Goal: Complete application form

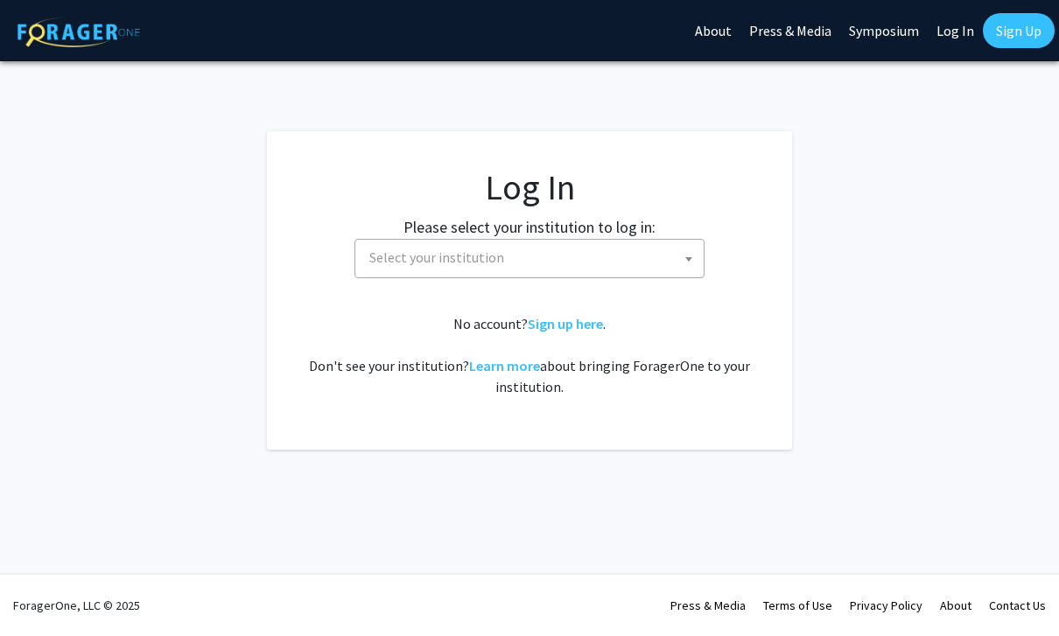
select select
click at [380, 262] on span "Select your institution" at bounding box center [436, 258] width 135 height 18
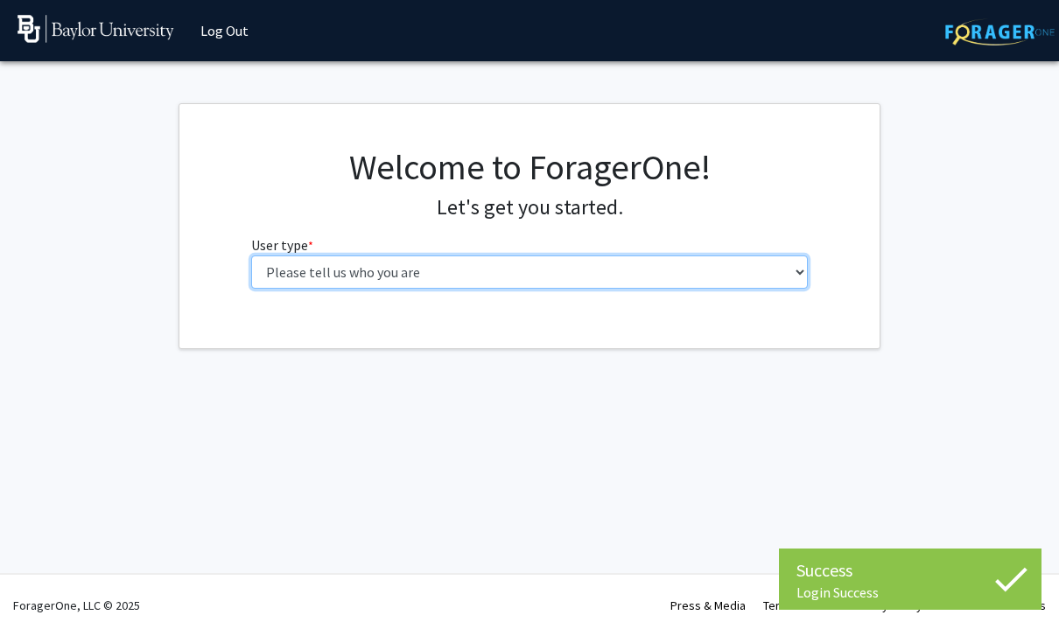
click at [265, 267] on select "Please tell us who you are Undergraduate Student Master's Student Doctoral Cand…" at bounding box center [530, 272] width 558 height 33
select select "1: undergrad"
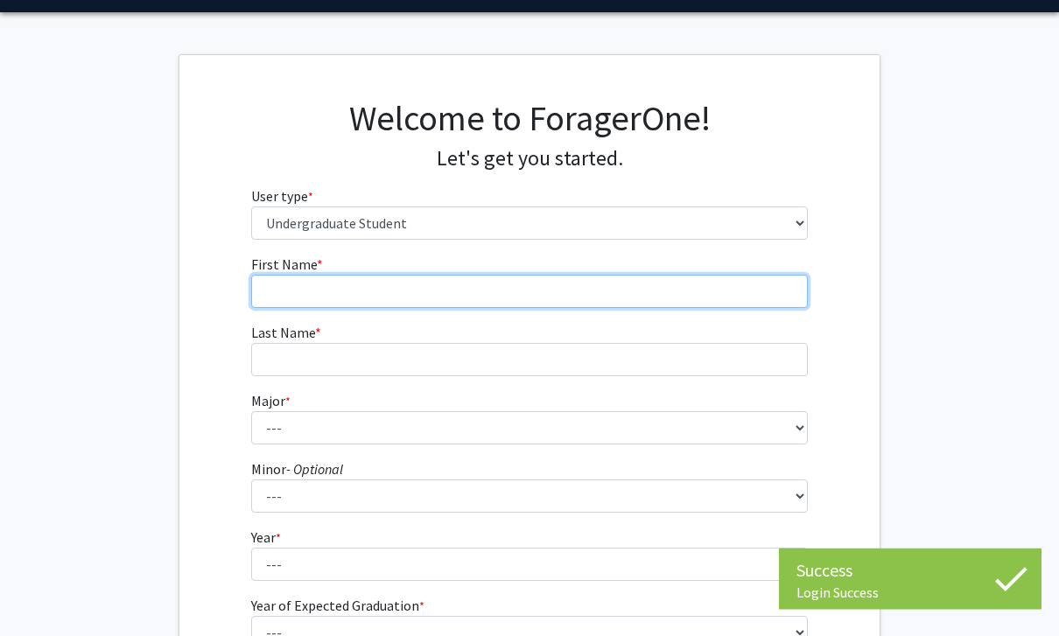
click at [278, 284] on input "First Name * required" at bounding box center [530, 292] width 558 height 33
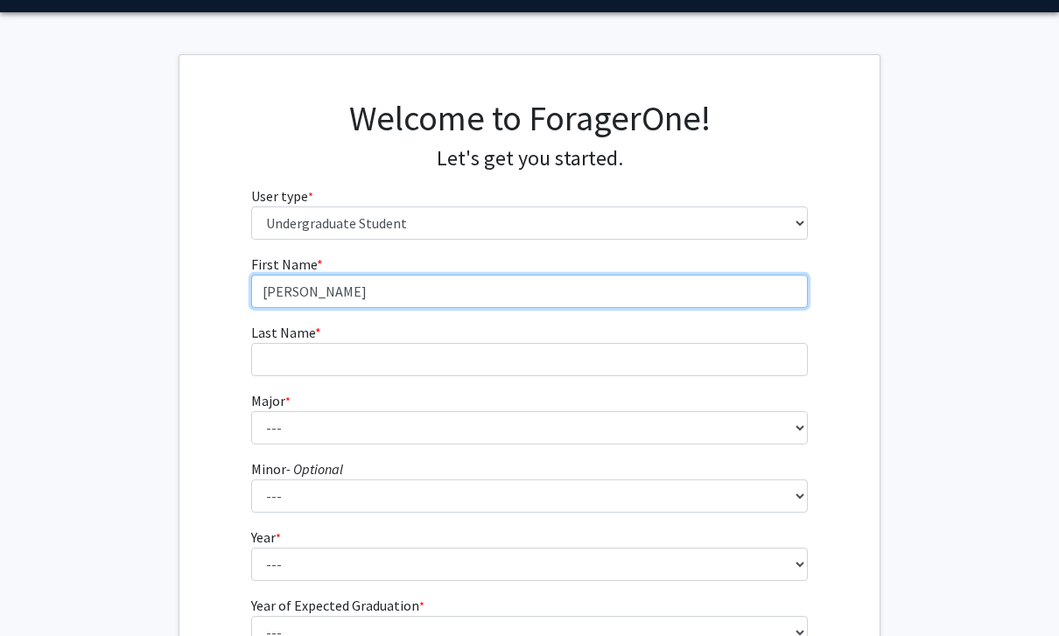
type input "[PERSON_NAME]"
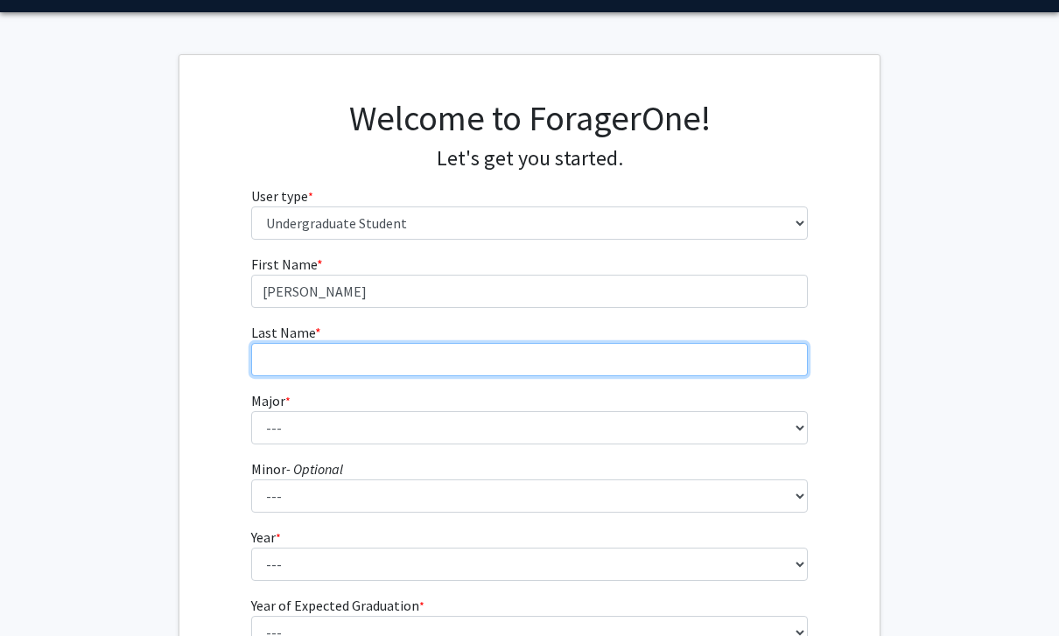
click at [659, 370] on input "Last Name * required" at bounding box center [530, 359] width 558 height 33
type input "Purgerson"
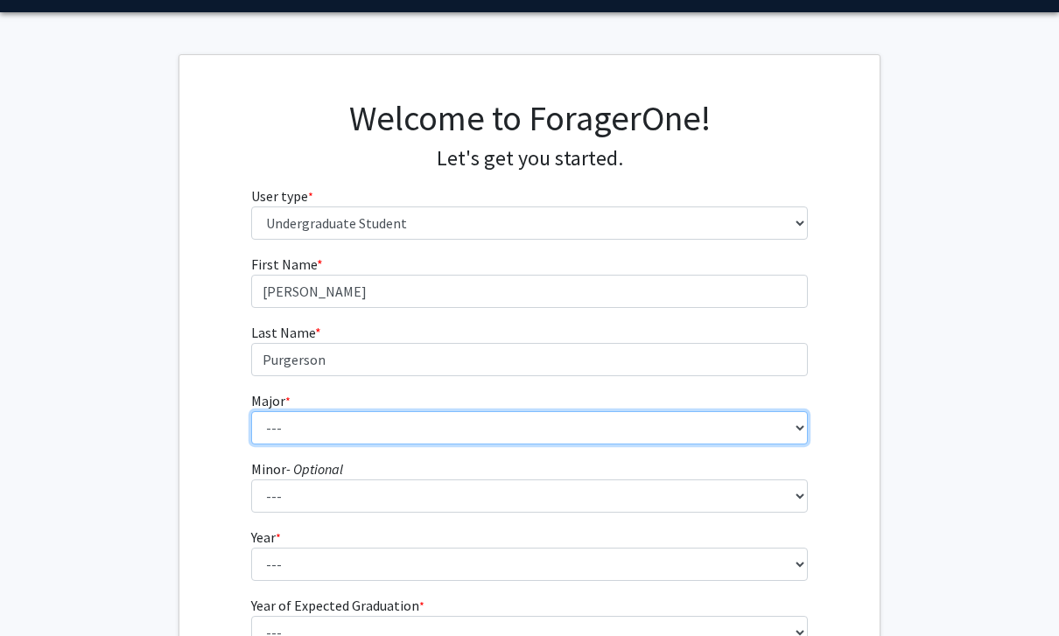
click at [614, 443] on select "--- Accounting American Studies Anthropology Apparel Design & Product Developme…" at bounding box center [530, 427] width 558 height 33
select select "78: 2743"
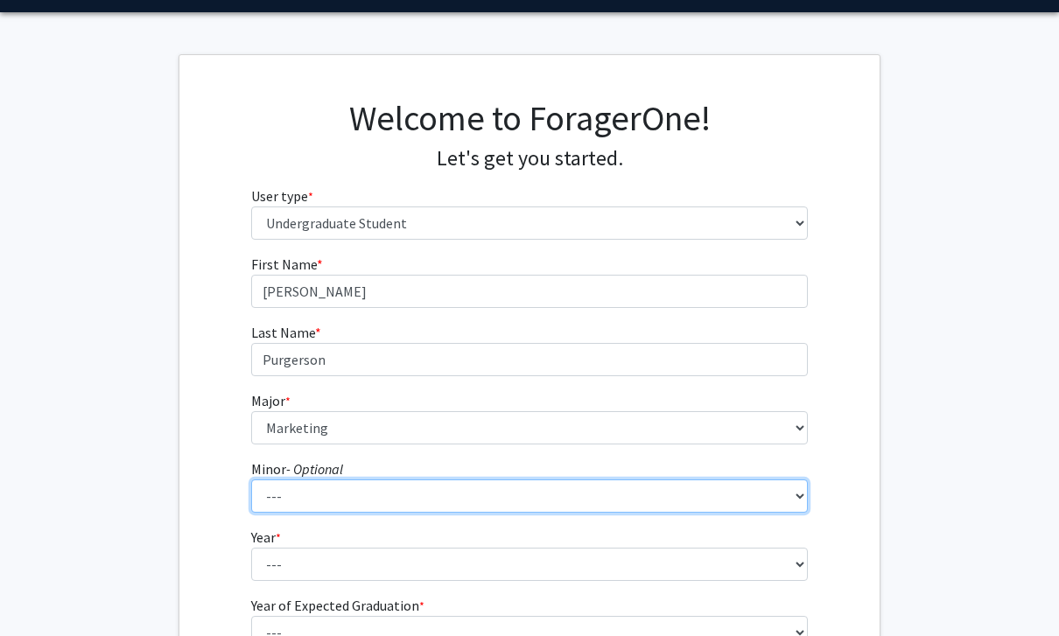
click at [539, 494] on select "--- Advertising American Sign Language American Studies Anthropology Apparel Me…" at bounding box center [530, 496] width 558 height 33
select select "40: 2103"
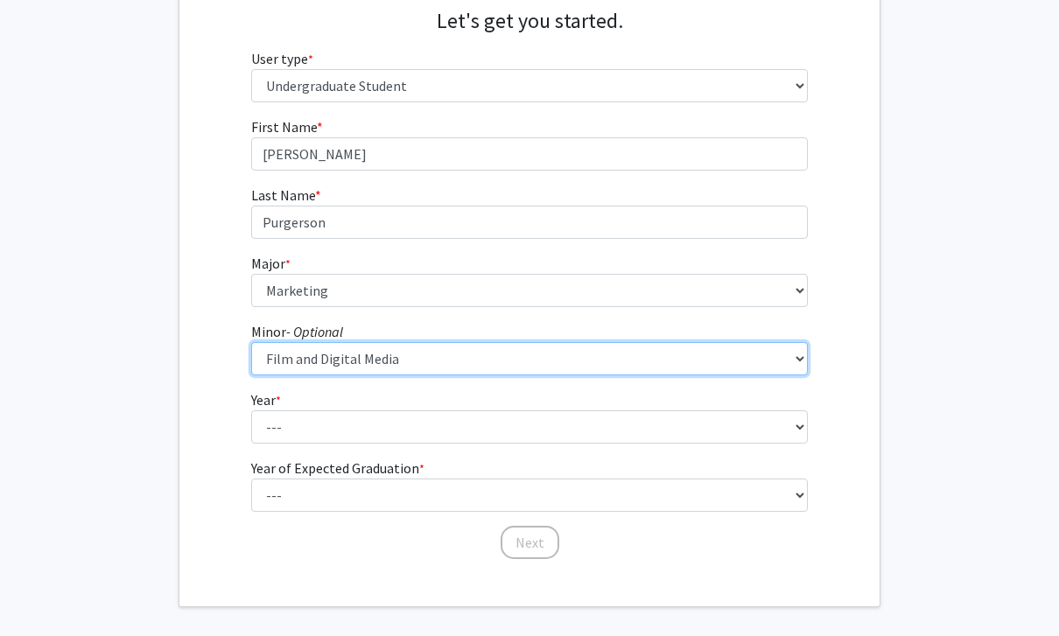
scroll to position [202, 0]
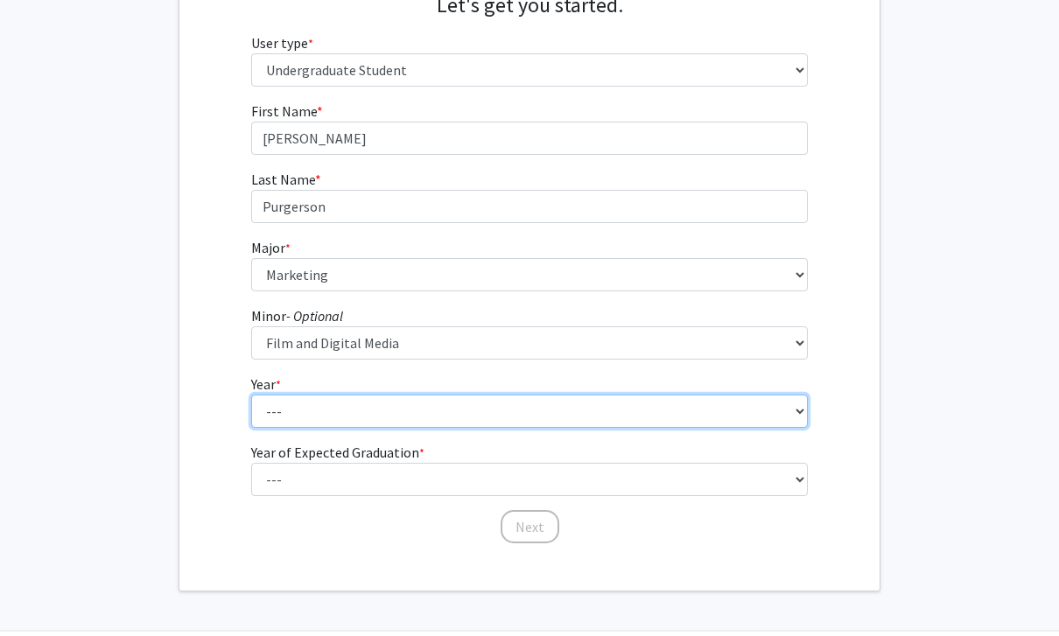
click at [640, 425] on select "--- First-year Sophomore Junior Senior Postbaccalaureate Certificate" at bounding box center [530, 411] width 558 height 33
select select "2: sophomore"
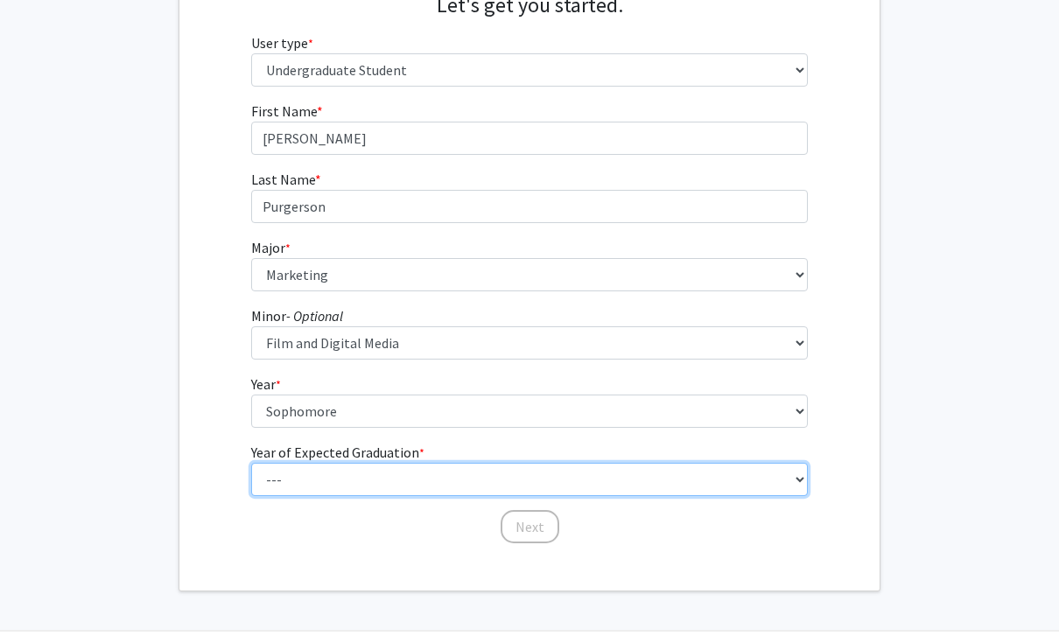
click at [573, 486] on select "--- 2025 2026 2027 2028 2029 2030 2031 2032 2033 2034" at bounding box center [530, 479] width 558 height 33
click at [799, 485] on select "--- 2025 2026 2027 2028 2029 2030 2031 2032 2033 2034" at bounding box center [530, 479] width 558 height 33
select select "4: 2028"
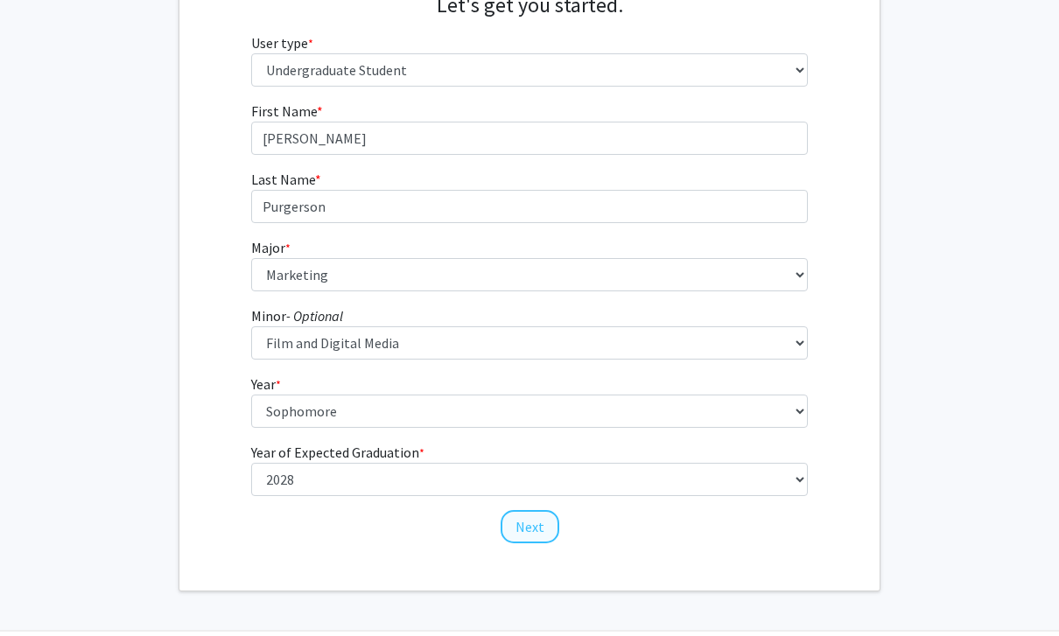
click at [543, 527] on button "Next" at bounding box center [530, 526] width 59 height 33
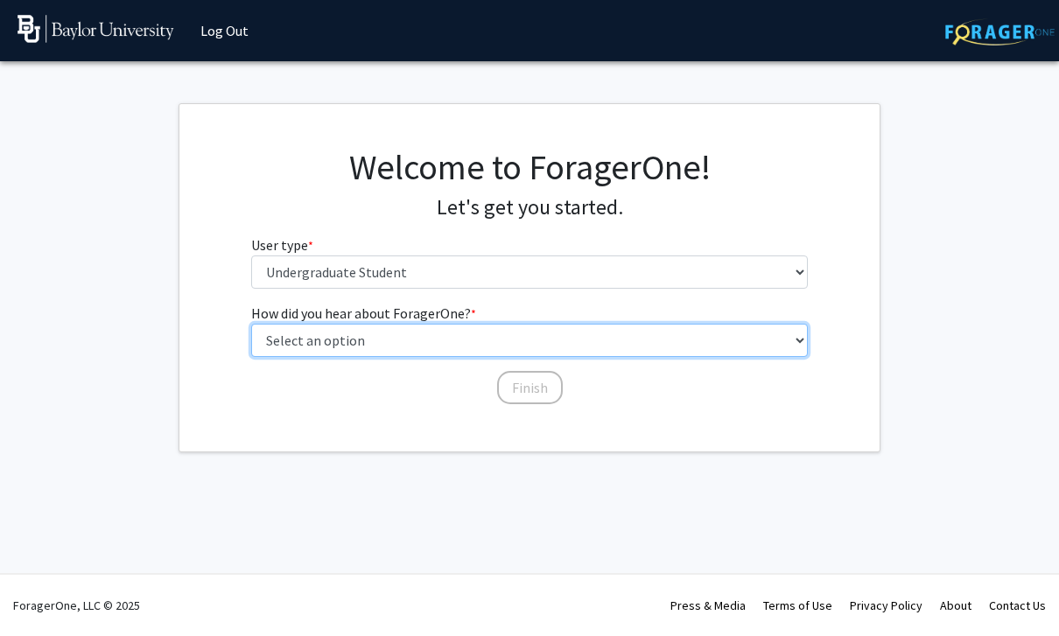
click at [739, 349] on select "Select an option Peer/student recommendation Faculty/staff recommendation Unive…" at bounding box center [530, 340] width 558 height 33
select select "2: faculty_recommendation"
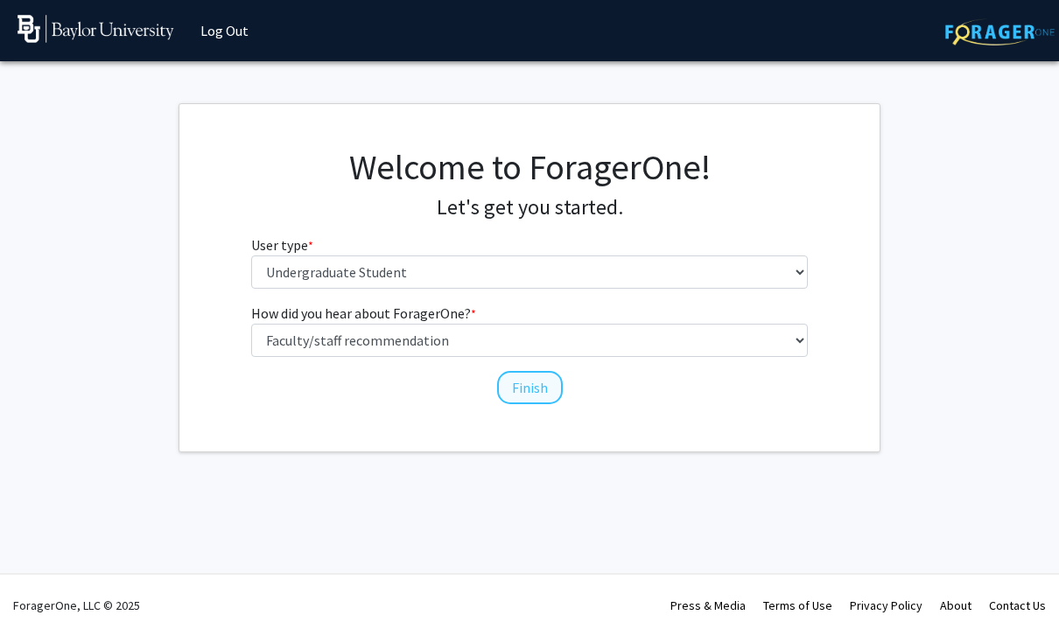
click at [534, 402] on button "Finish" at bounding box center [530, 387] width 66 height 33
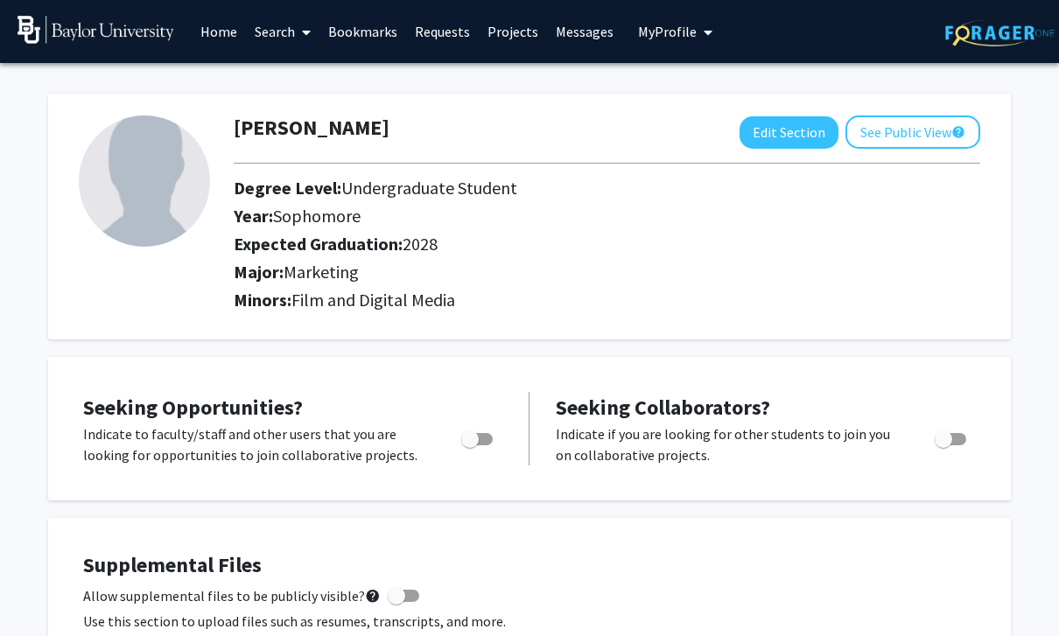
click at [233, 41] on link "Home" at bounding box center [219, 31] width 54 height 61
